Goal: Book appointment/travel/reservation

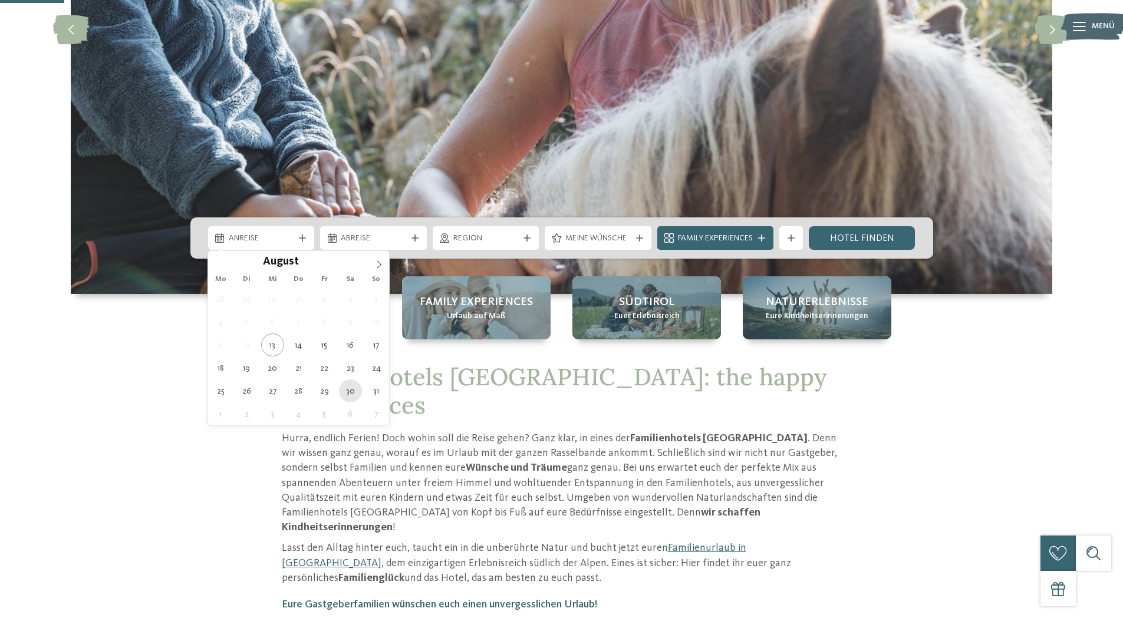
type div "[DATE]"
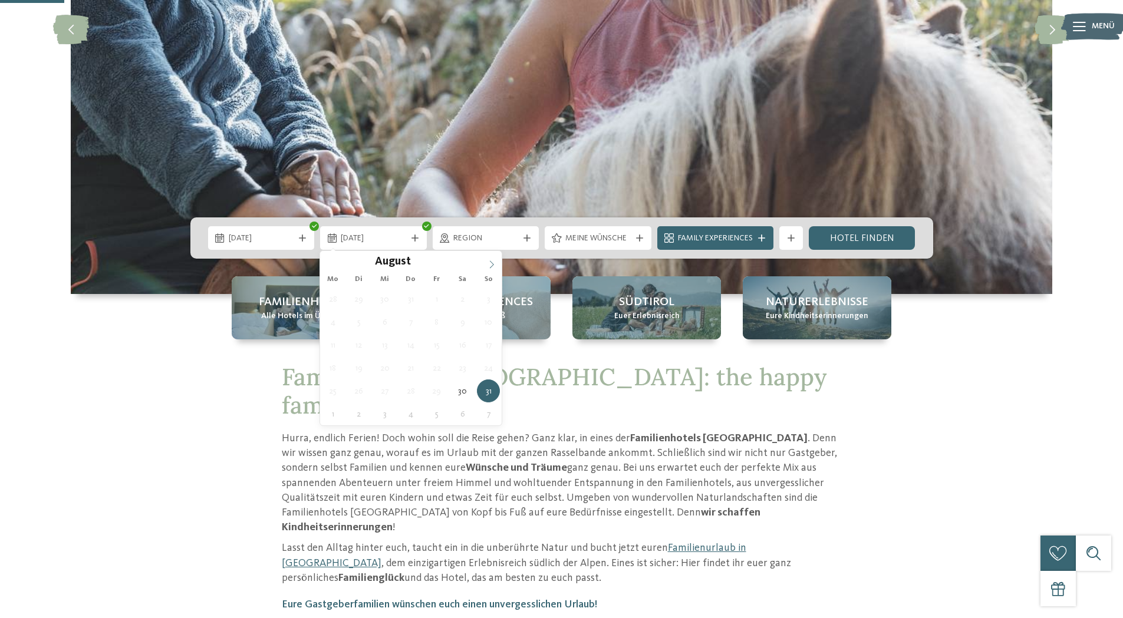
click at [493, 265] on icon at bounding box center [491, 265] width 4 height 8
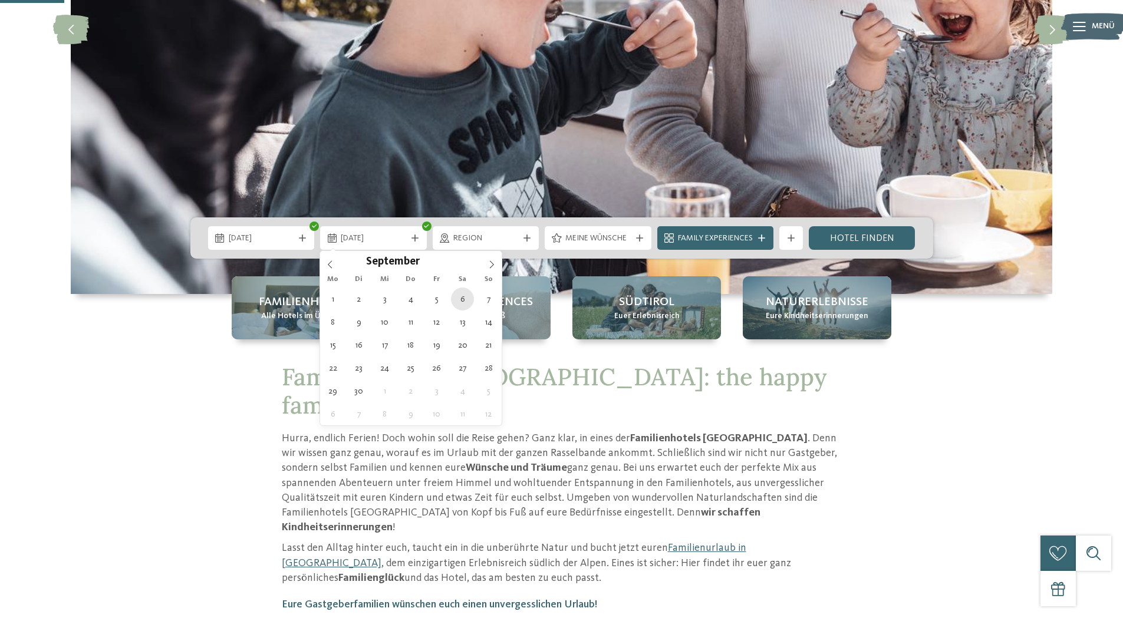
type div "[DATE]"
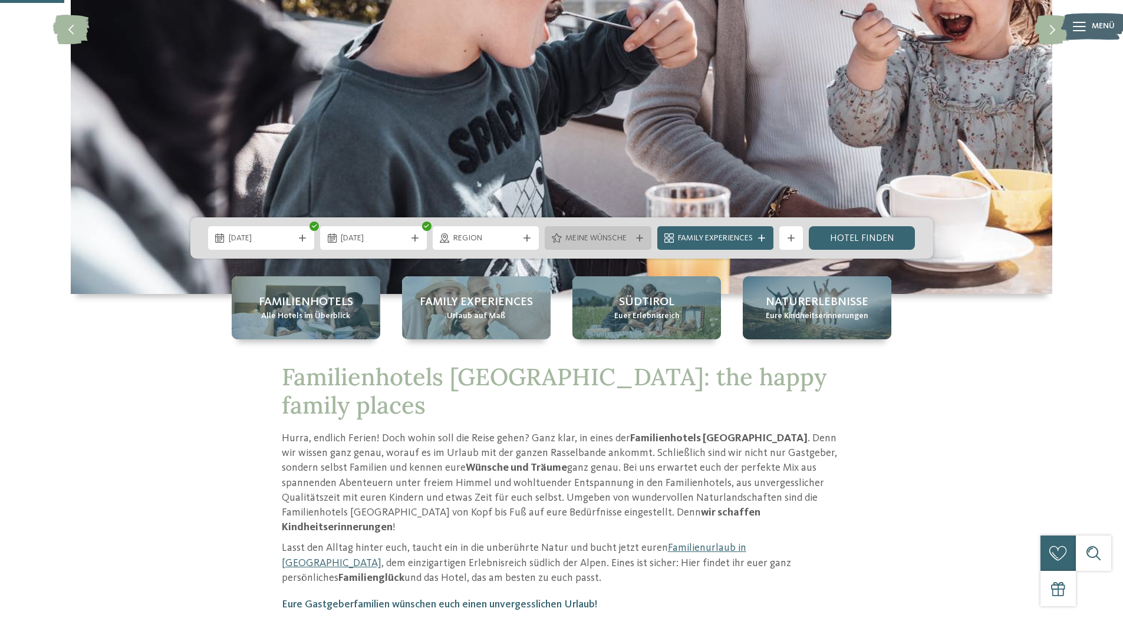
click at [604, 242] on span "Meine Wünsche" at bounding box center [597, 239] width 65 height 12
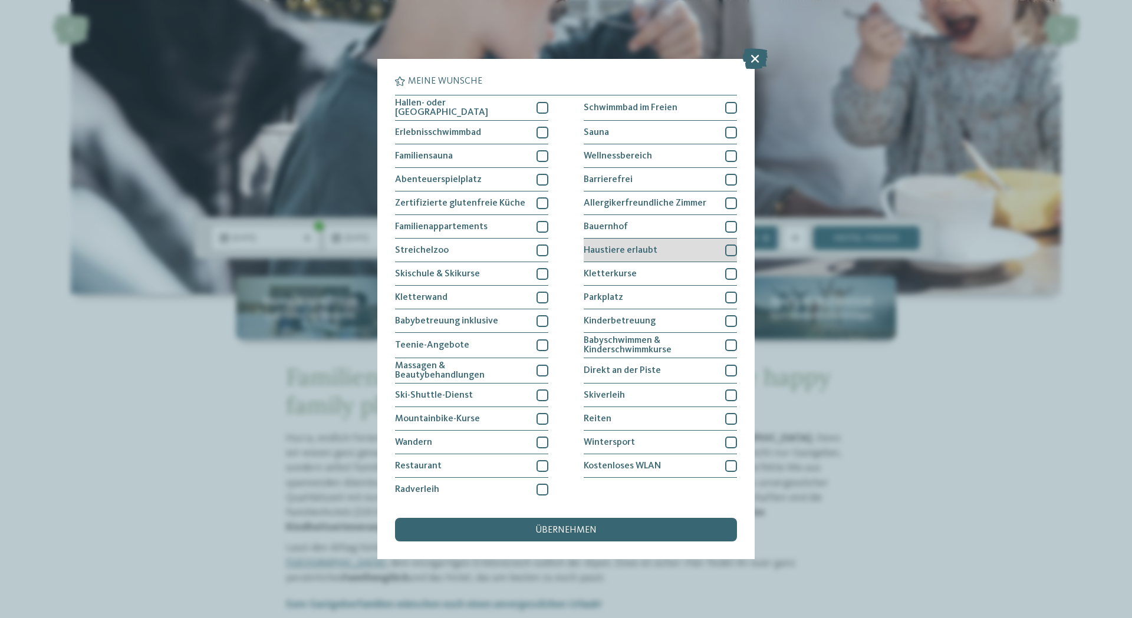
click at [671, 251] on div "Haustiere erlaubt" at bounding box center [660, 251] width 153 height 24
click at [630, 528] on div "übernehmen" at bounding box center [566, 530] width 342 height 24
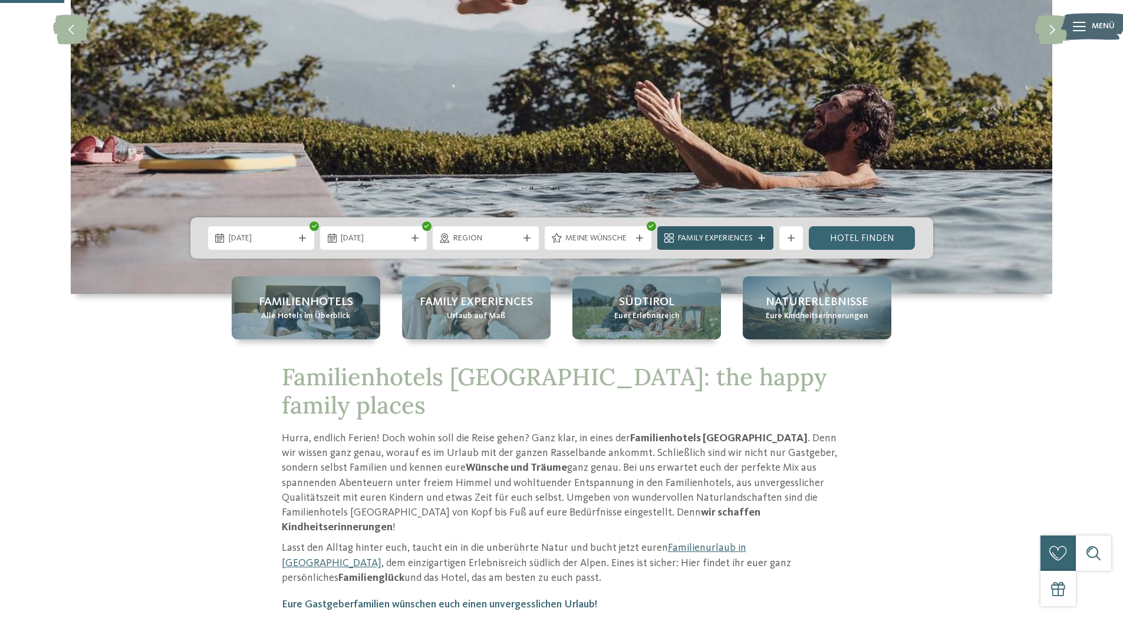
click at [722, 234] on span "Family Experiences" at bounding box center [715, 239] width 75 height 12
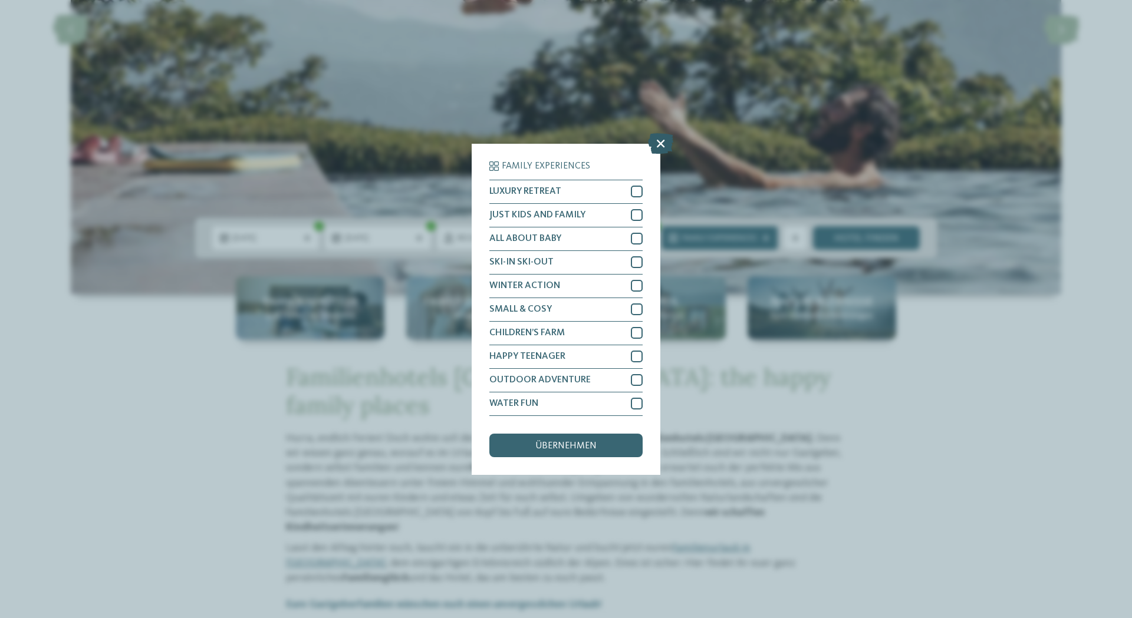
click at [658, 144] on icon at bounding box center [660, 143] width 25 height 21
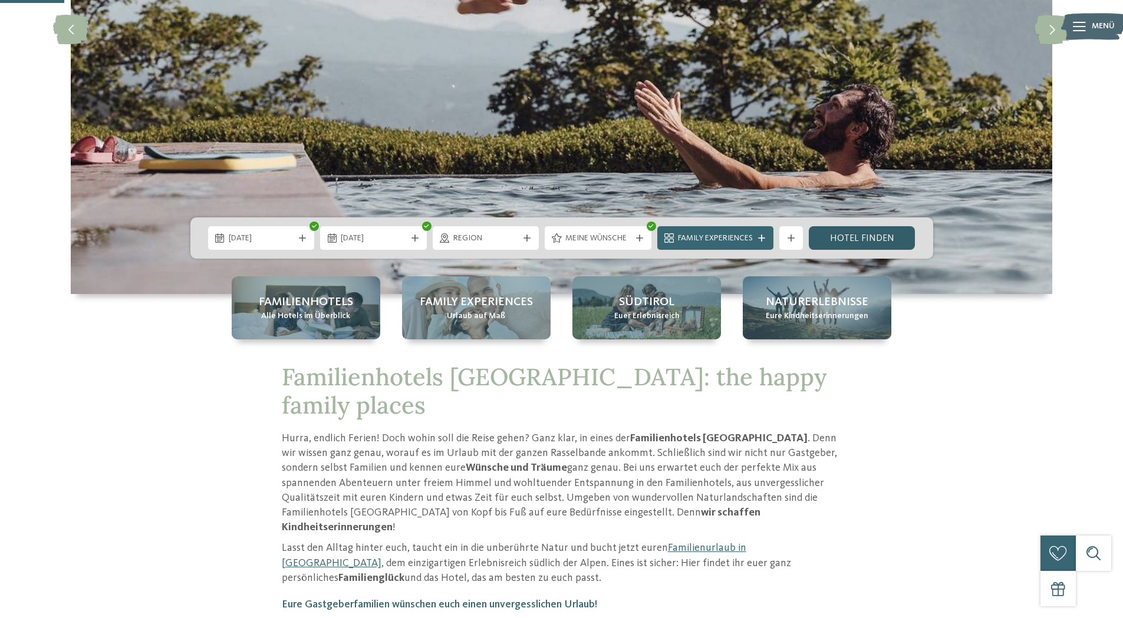
click at [857, 236] on link "Hotel finden" at bounding box center [862, 238] width 107 height 24
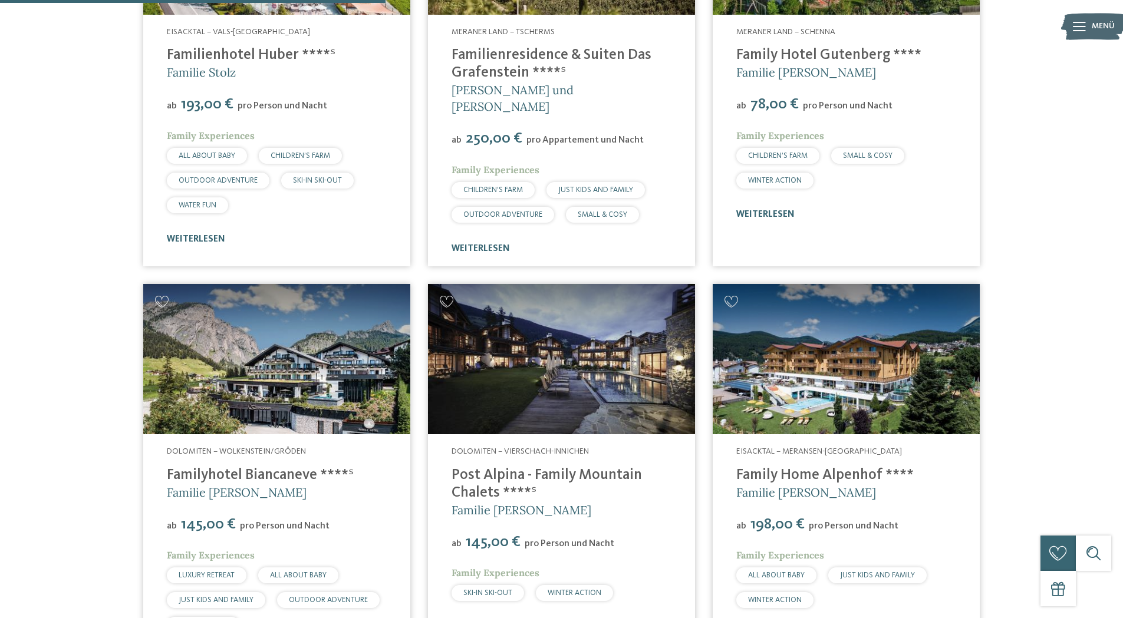
scroll to position [1035, 0]
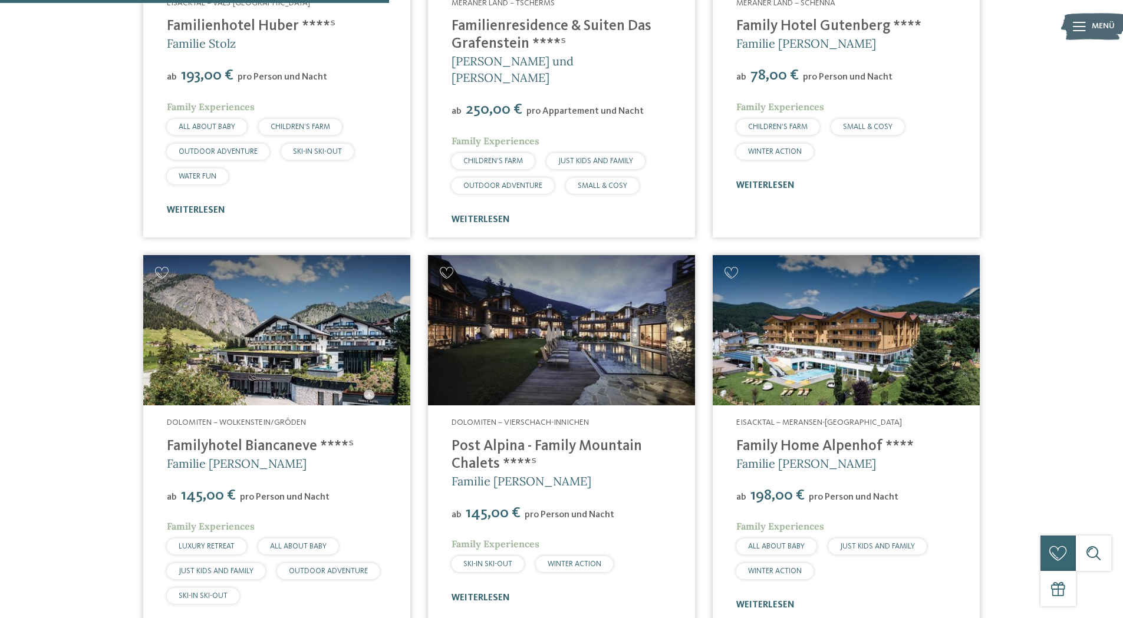
drag, startPoint x: 439, startPoint y: 434, endPoint x: 544, endPoint y: 457, distance: 106.7
click at [544, 457] on div "Dolomiten – Vierschach-Innichen Post Alpina - Family Mountain Chalets ****ˢ Fam…" at bounding box center [561, 511] width 267 height 210
copy link "Post Alpina - Family Mountain Chalets ****ˢ"
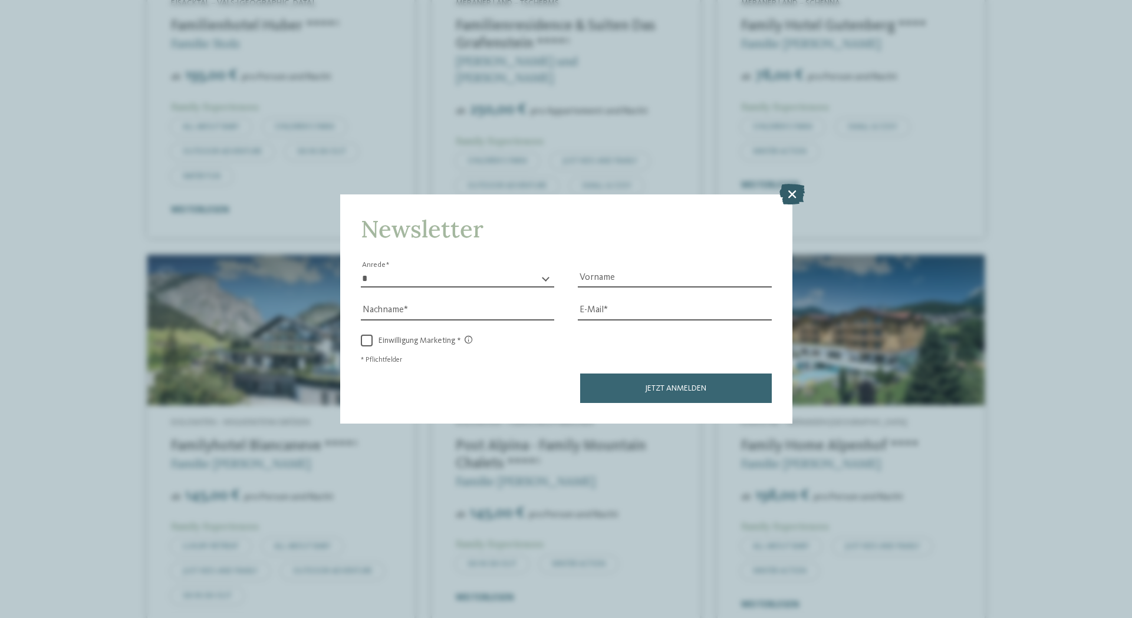
click at [789, 195] on icon at bounding box center [791, 194] width 25 height 21
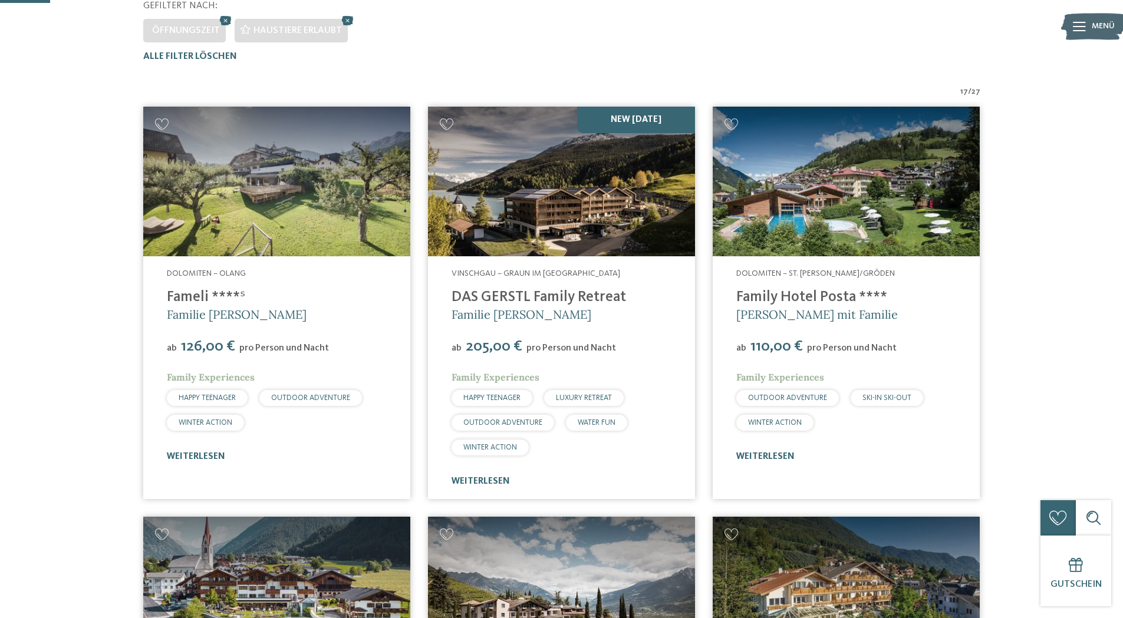
scroll to position [131, 0]
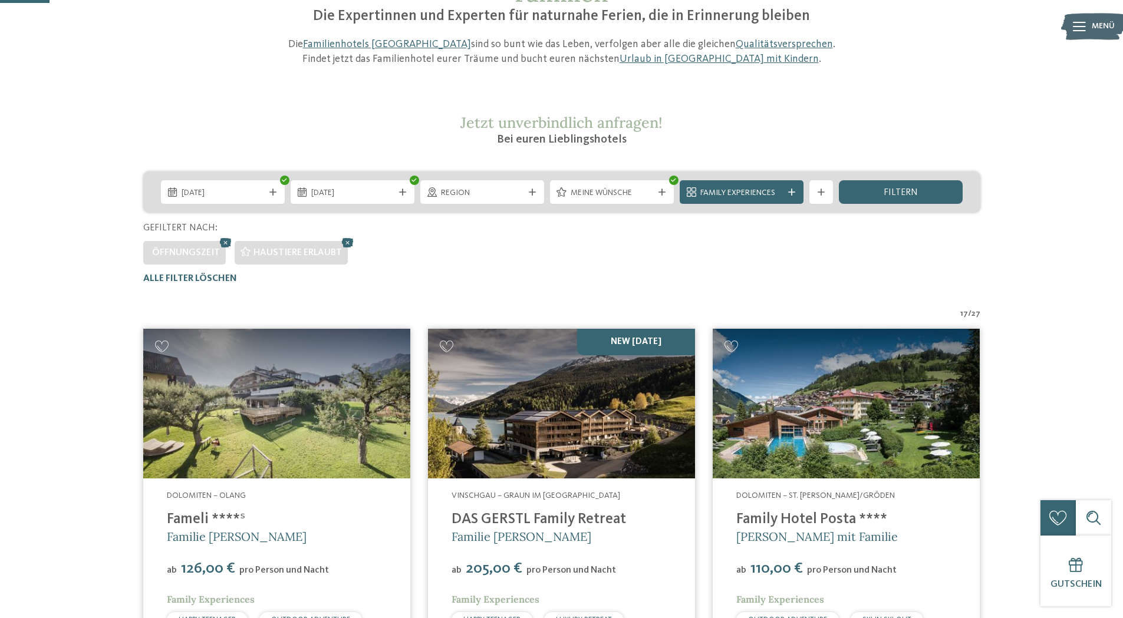
click at [515, 390] on img at bounding box center [561, 404] width 267 height 150
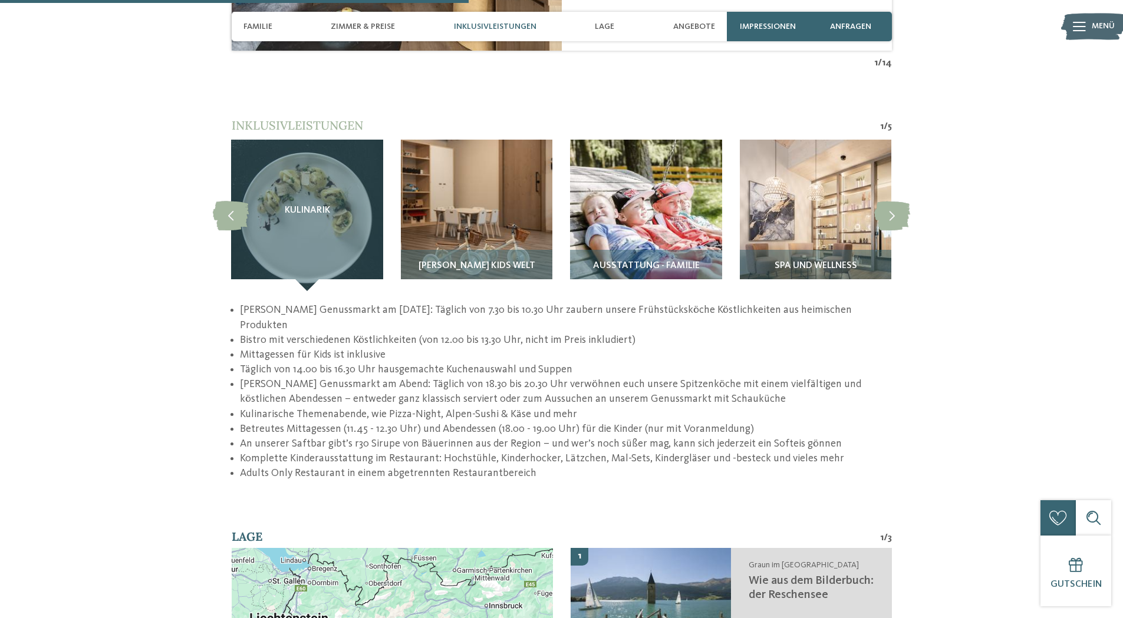
scroll to position [1886, 0]
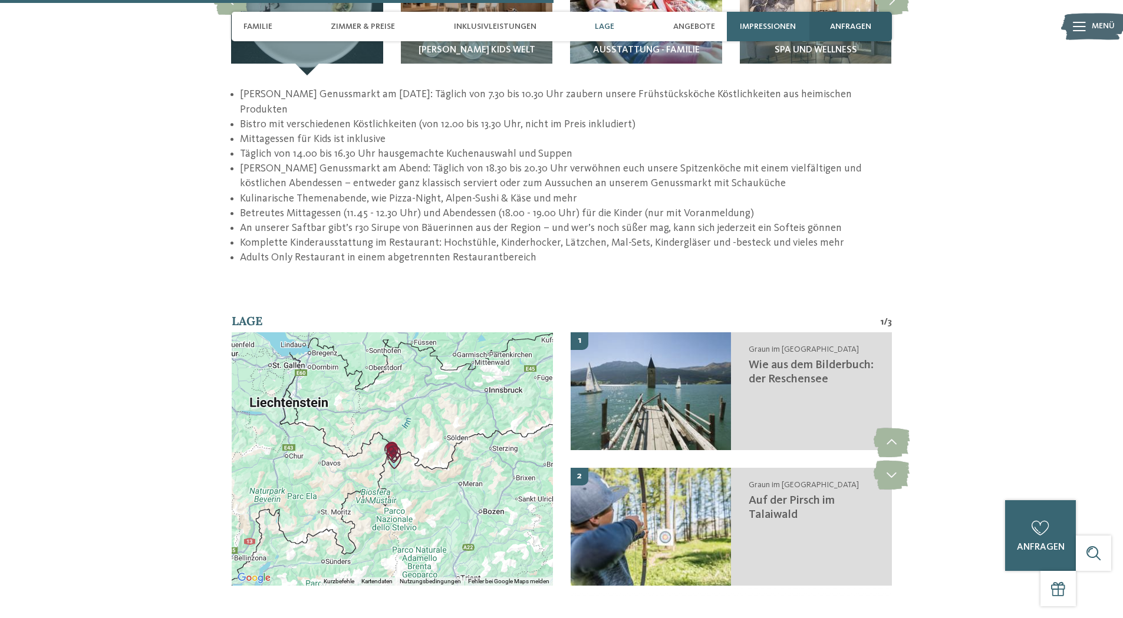
click at [832, 18] on div "anfragen" at bounding box center [850, 26] width 83 height 29
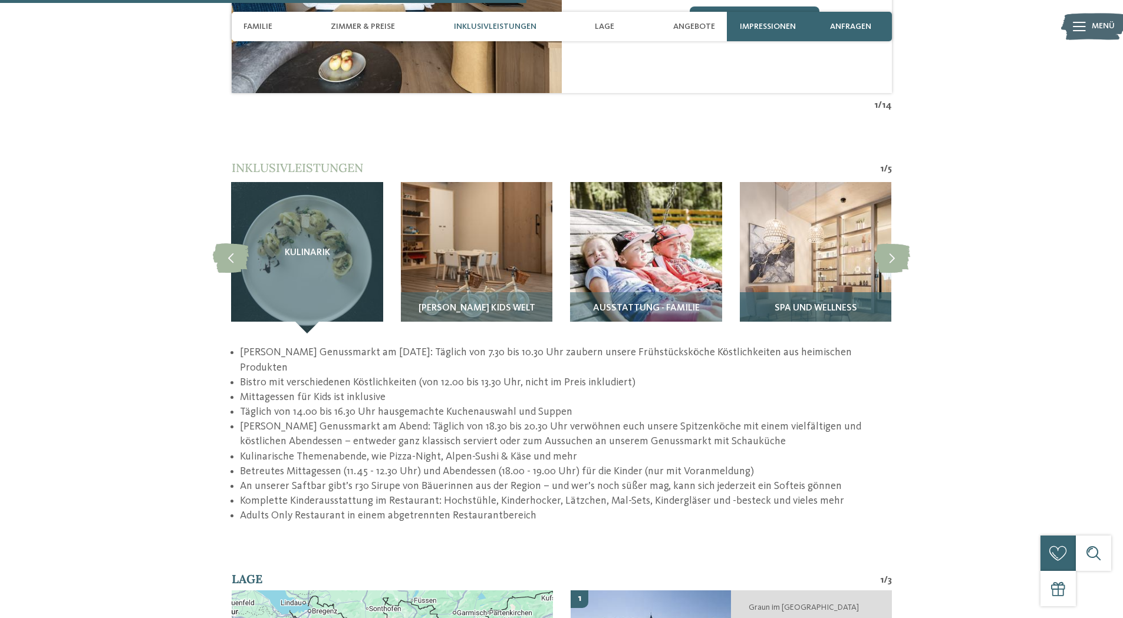
scroll to position [1613, 0]
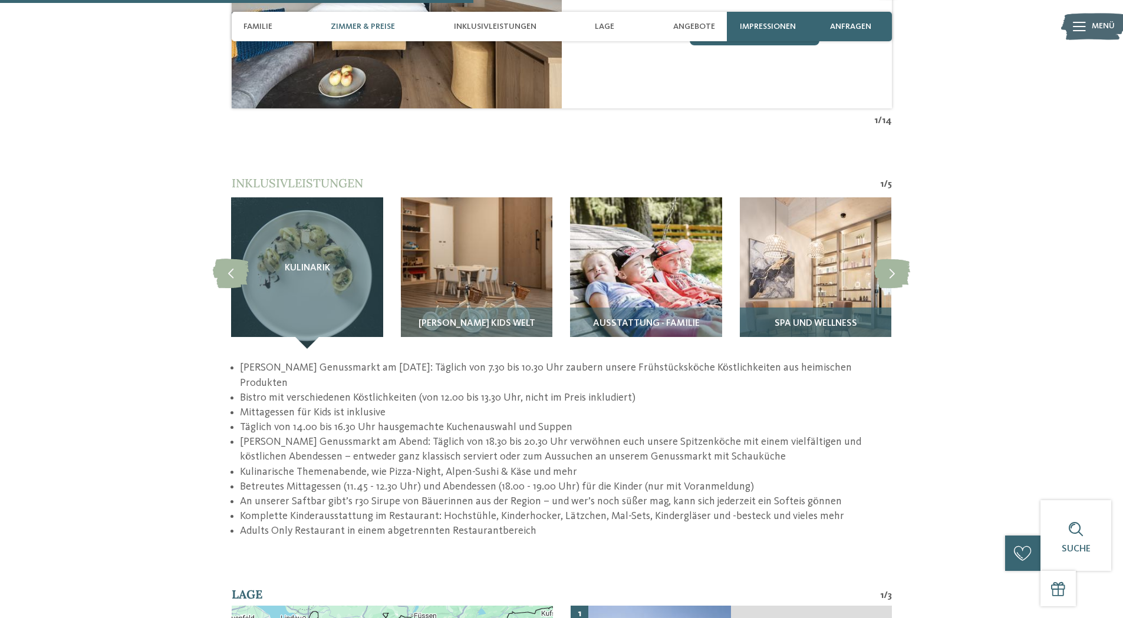
click at [826, 220] on img at bounding box center [815, 272] width 151 height 151
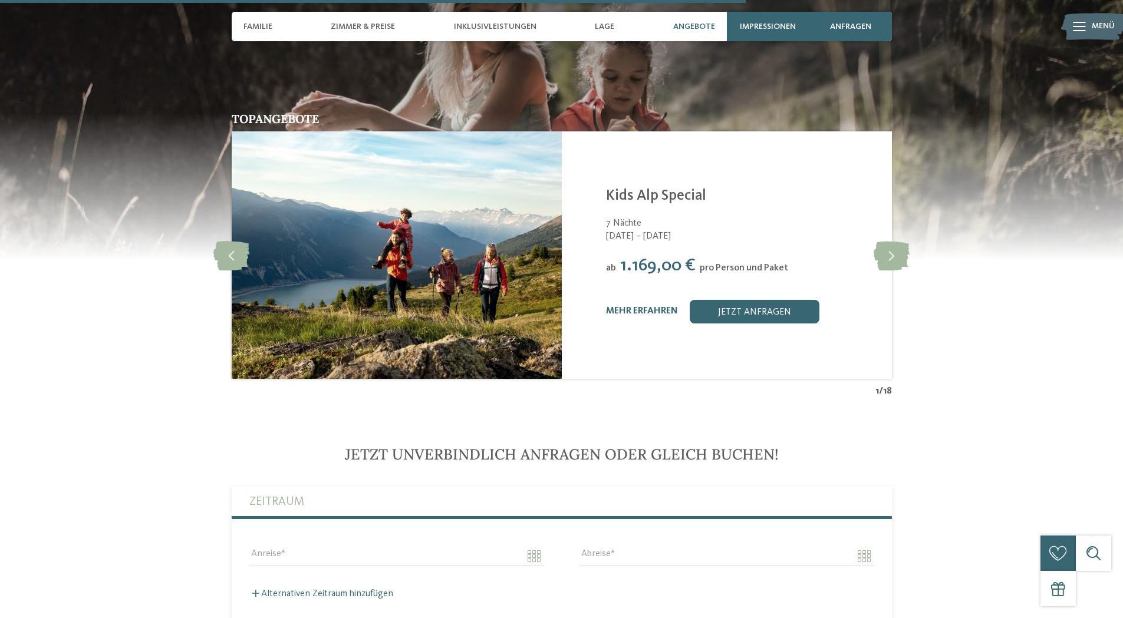
scroll to position [2261, 0]
